Goal: Task Accomplishment & Management: Complete application form

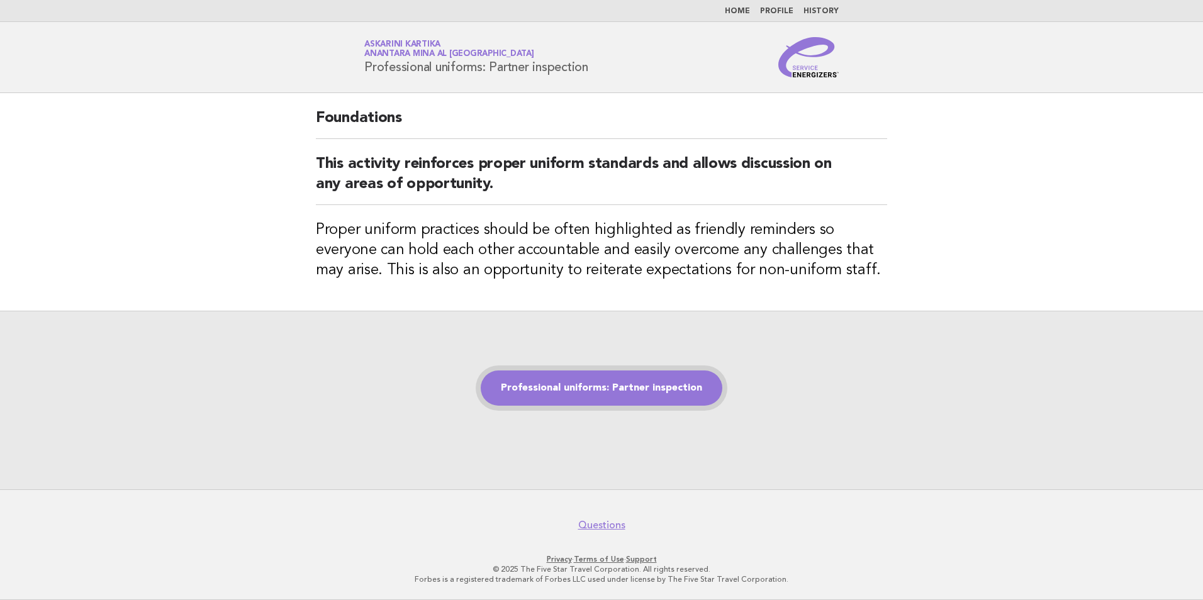
click at [615, 392] on link "Professional uniforms: Partner inspection" at bounding box center [602, 388] width 242 height 35
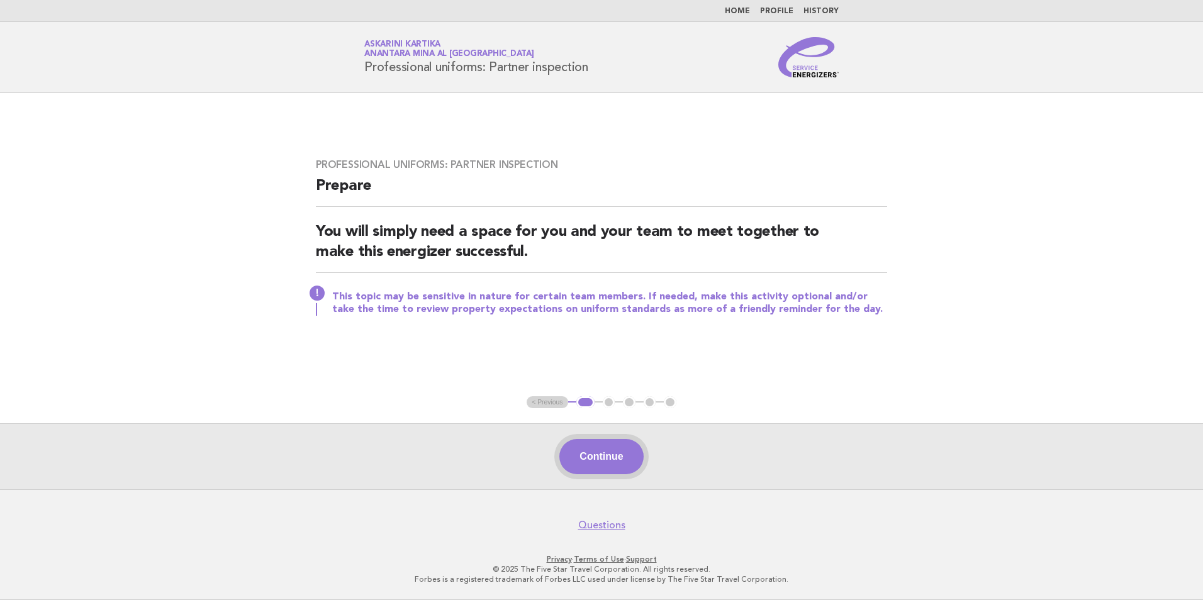
click at [603, 456] on button "Continue" at bounding box center [602, 456] width 84 height 35
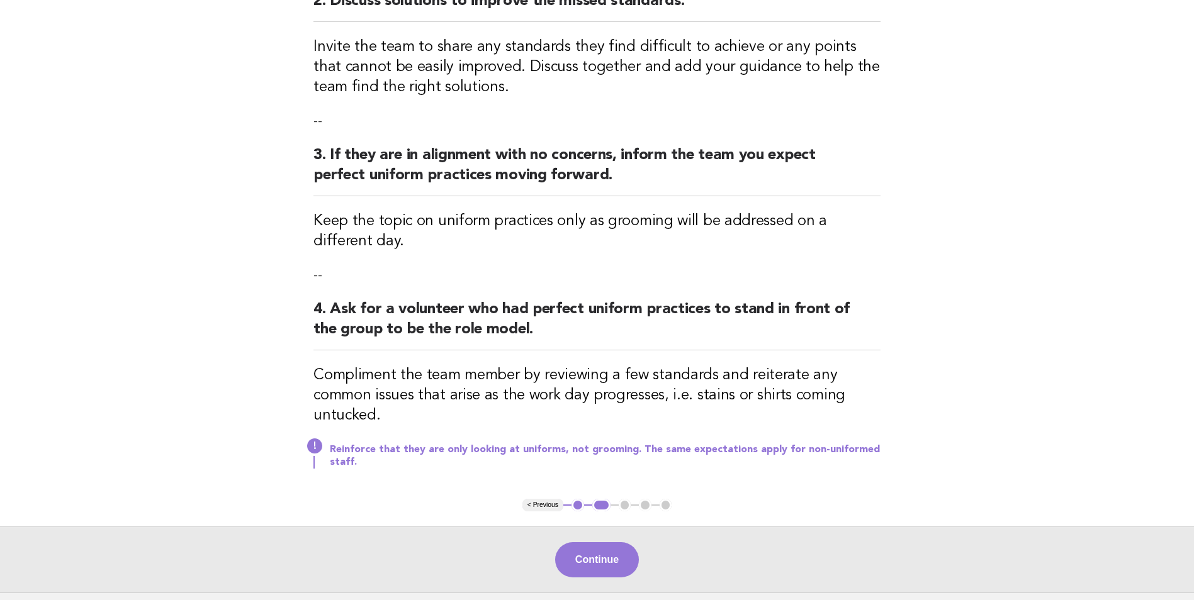
scroll to position [378, 0]
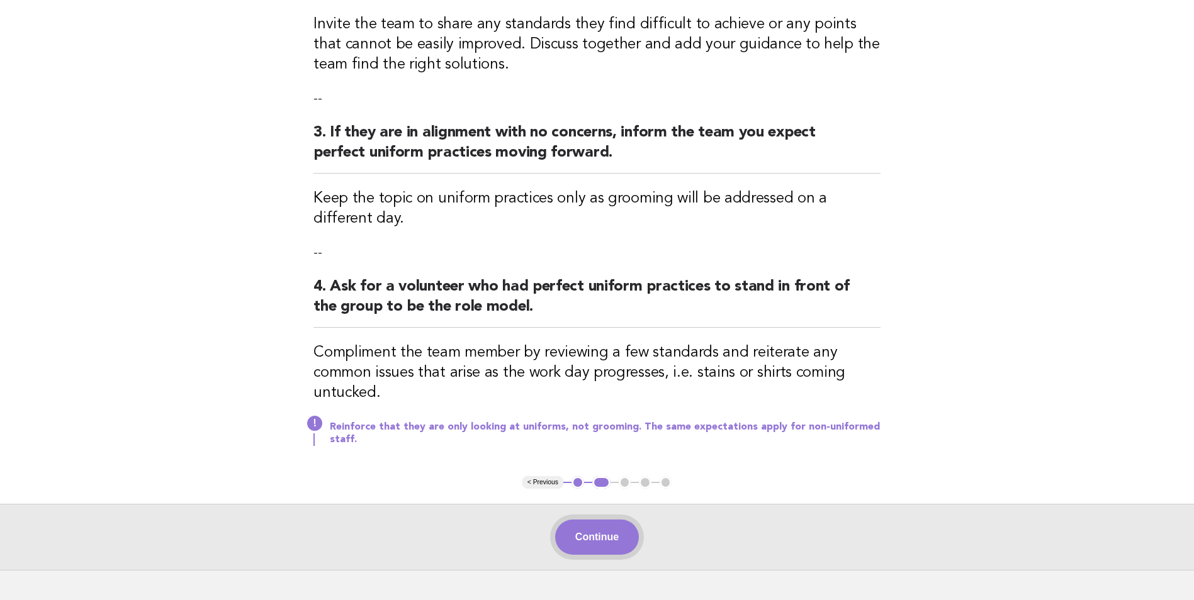
click at [603, 531] on button "Continue" at bounding box center [597, 537] width 84 height 35
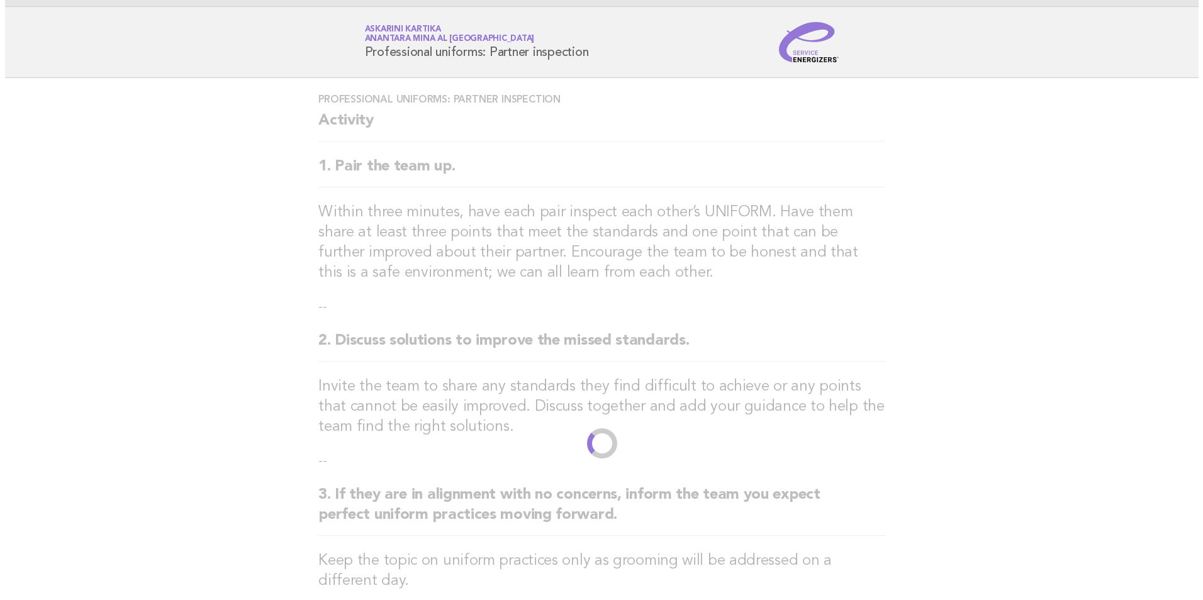
scroll to position [0, 0]
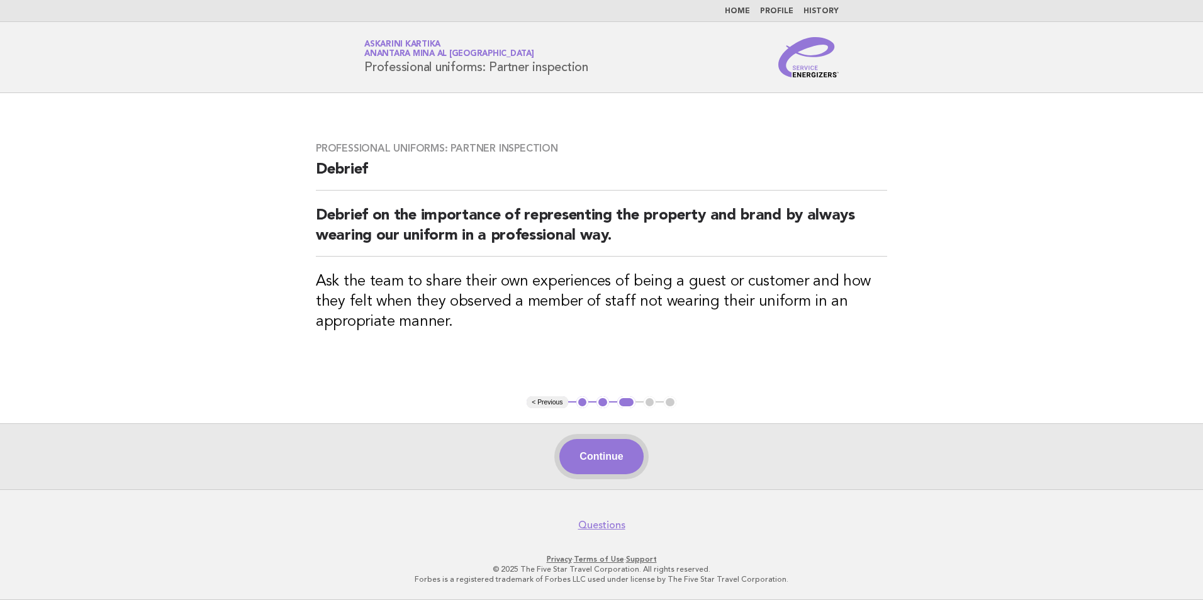
click at [597, 447] on button "Continue" at bounding box center [602, 456] width 84 height 35
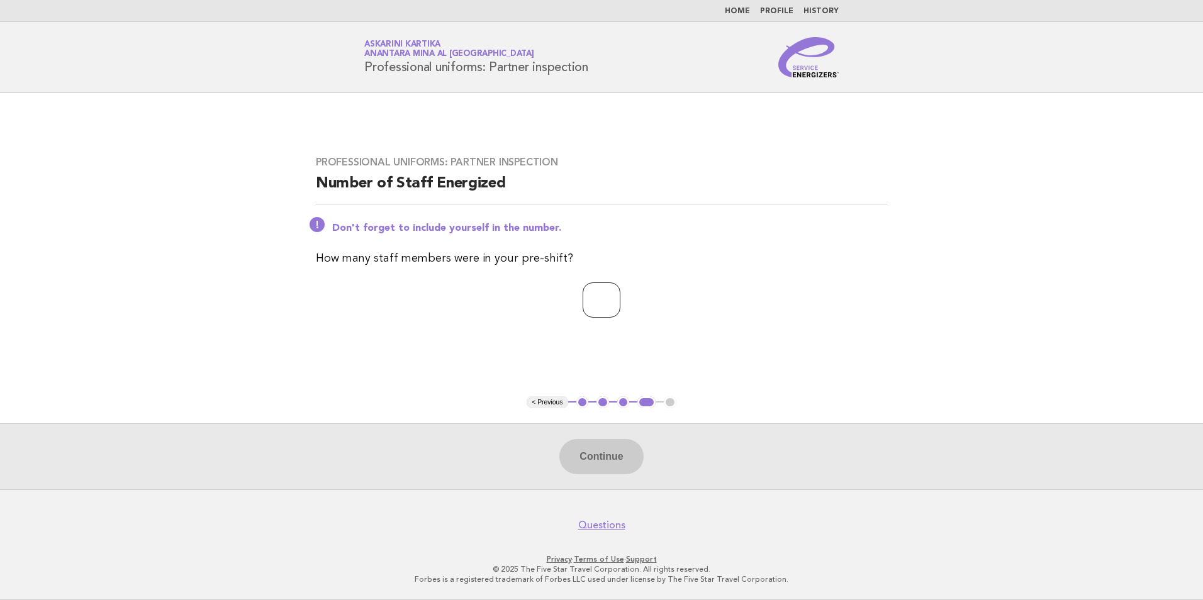
click at [598, 308] on input "number" at bounding box center [602, 300] width 38 height 35
type input "*"
click at [606, 456] on button "Continue" at bounding box center [602, 456] width 84 height 35
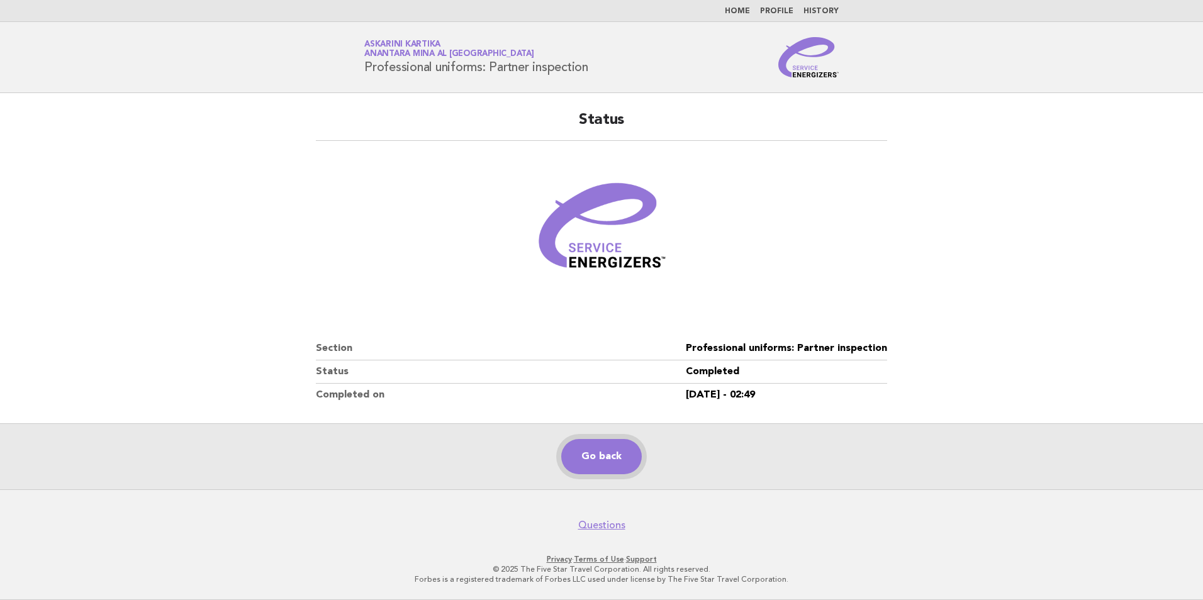
click at [592, 463] on link "Go back" at bounding box center [601, 456] width 81 height 35
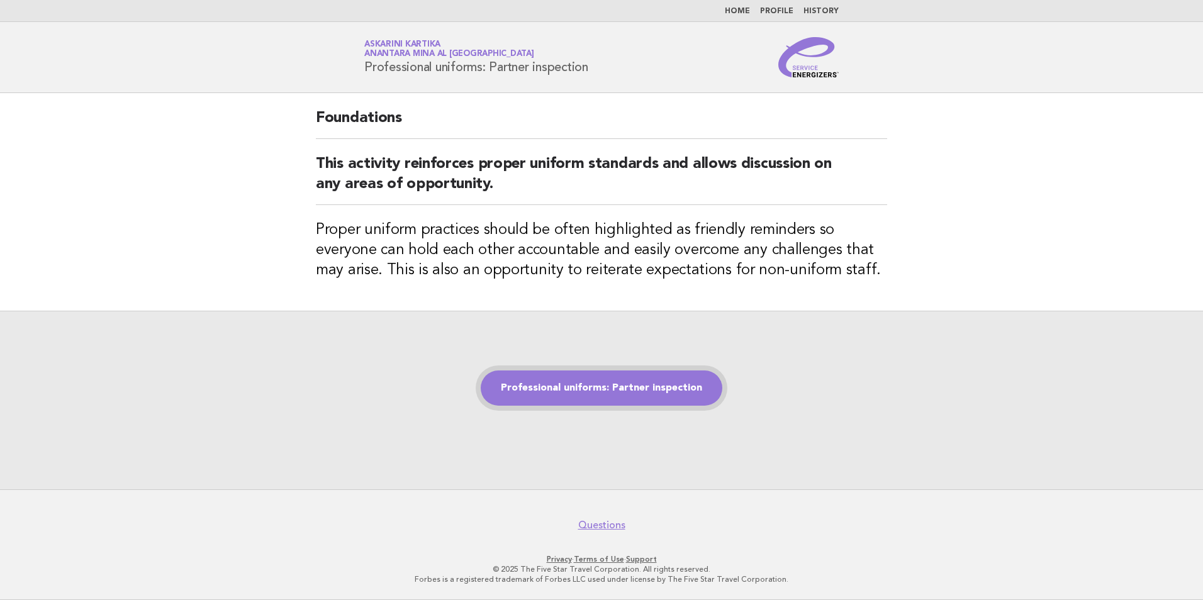
click at [613, 395] on link "Professional uniforms: Partner inspection" at bounding box center [602, 388] width 242 height 35
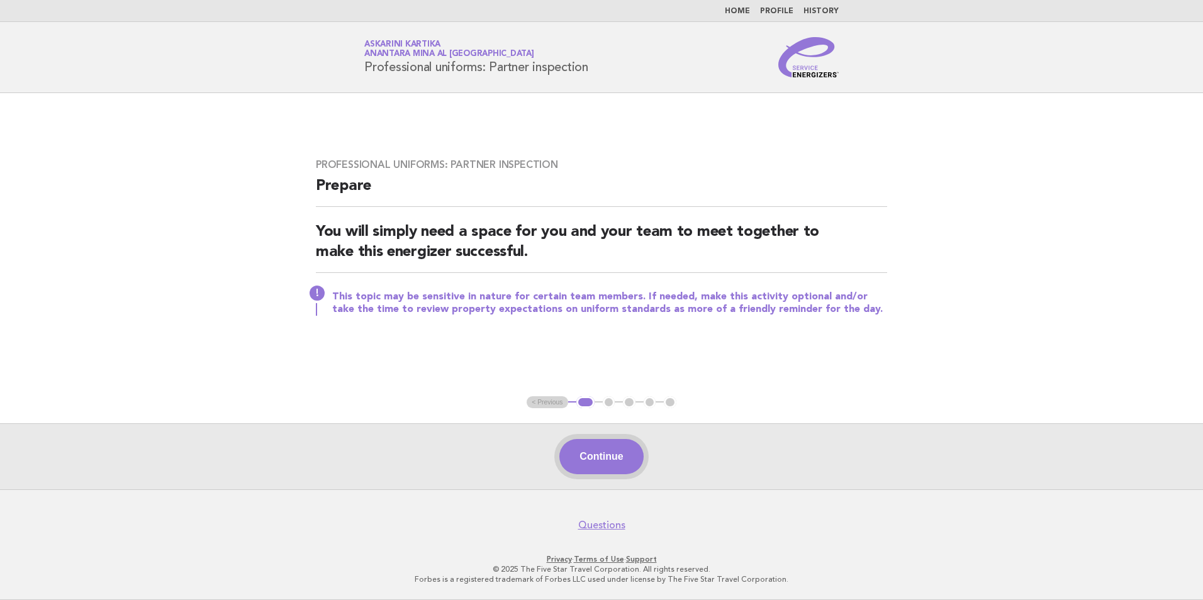
click at [600, 453] on button "Continue" at bounding box center [602, 456] width 84 height 35
